Goal: Information Seeking & Learning: Learn about a topic

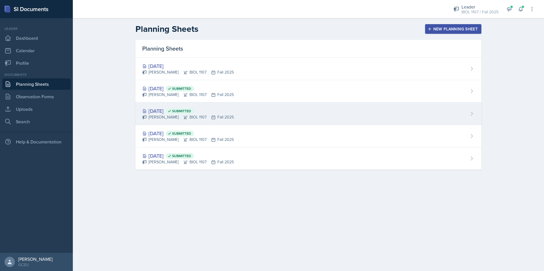
click at [207, 116] on div "[PERSON_NAME] BIOL 1107 Fall 2025" at bounding box center [188, 117] width 92 height 6
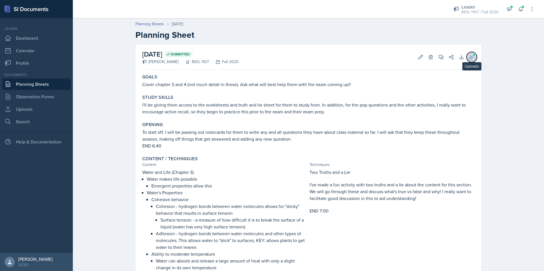
click at [469, 57] on icon at bounding box center [472, 57] width 6 height 6
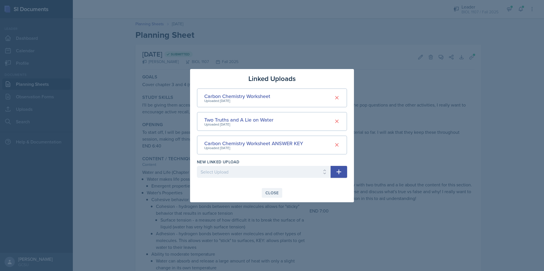
click at [276, 194] on div "Close" at bounding box center [271, 193] width 13 height 5
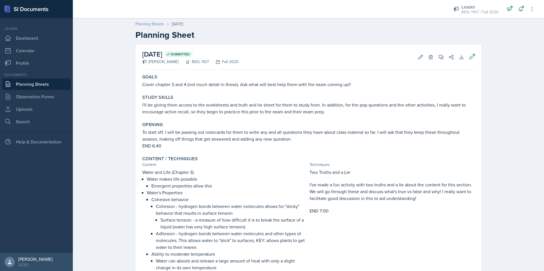
click at [153, 23] on link "Planning Sheets" at bounding box center [149, 24] width 28 height 6
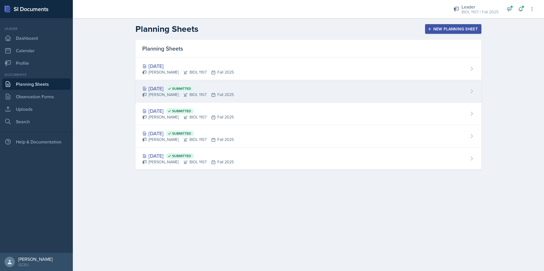
click at [283, 95] on div "[DATE] Submitted [PERSON_NAME] BIOL 1107 Fall 2025" at bounding box center [308, 91] width 346 height 22
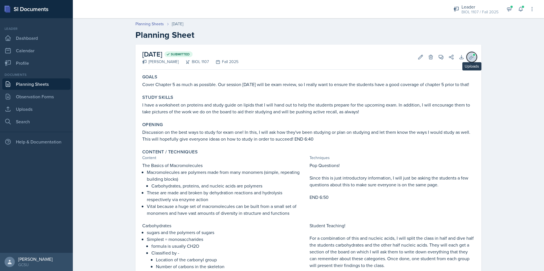
click at [469, 58] on icon at bounding box center [472, 57] width 6 height 6
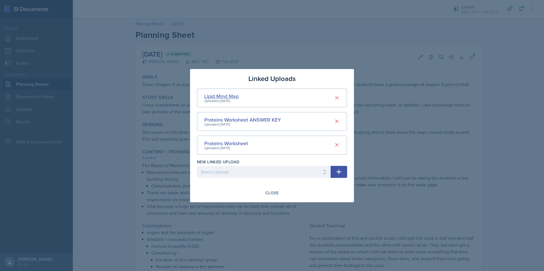
click at [217, 95] on div "Lipid Mind Map" at bounding box center [221, 96] width 34 height 8
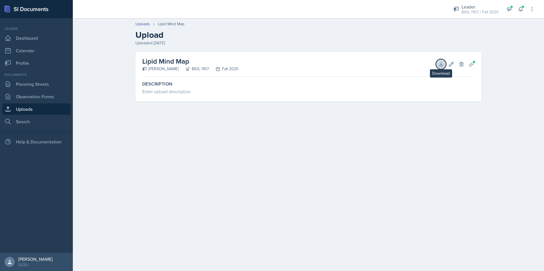
click at [443, 67] on icon at bounding box center [441, 64] width 6 height 6
click at [143, 23] on link "Uploads" at bounding box center [142, 24] width 15 height 6
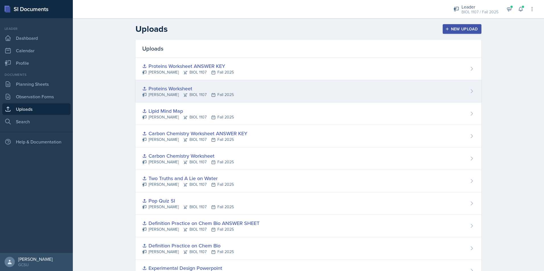
click at [281, 92] on div "Proteins Worksheet [PERSON_NAME] BIOL 1107 Fall 2025" at bounding box center [308, 91] width 346 height 22
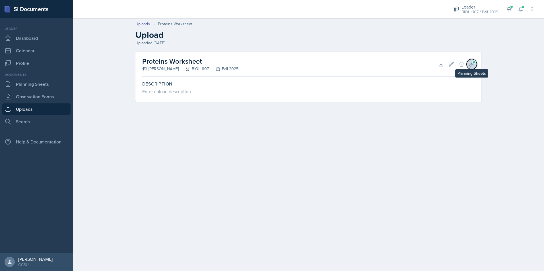
click at [470, 61] on icon at bounding box center [472, 64] width 6 height 6
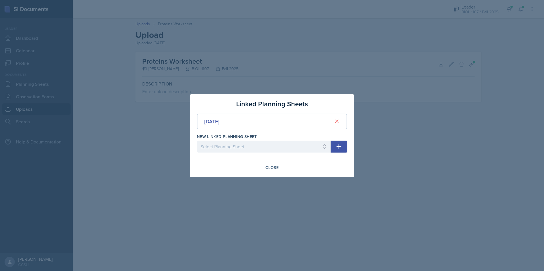
click at [386, 161] on div at bounding box center [272, 135] width 544 height 271
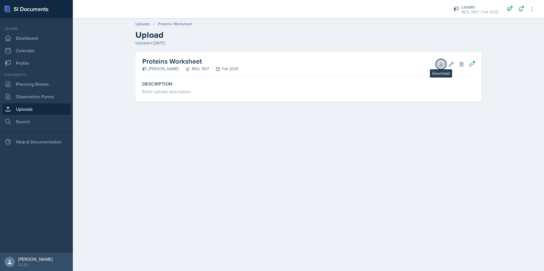
click at [441, 65] on icon at bounding box center [441, 64] width 4 height 4
